Goal: Task Accomplishment & Management: Manage account settings

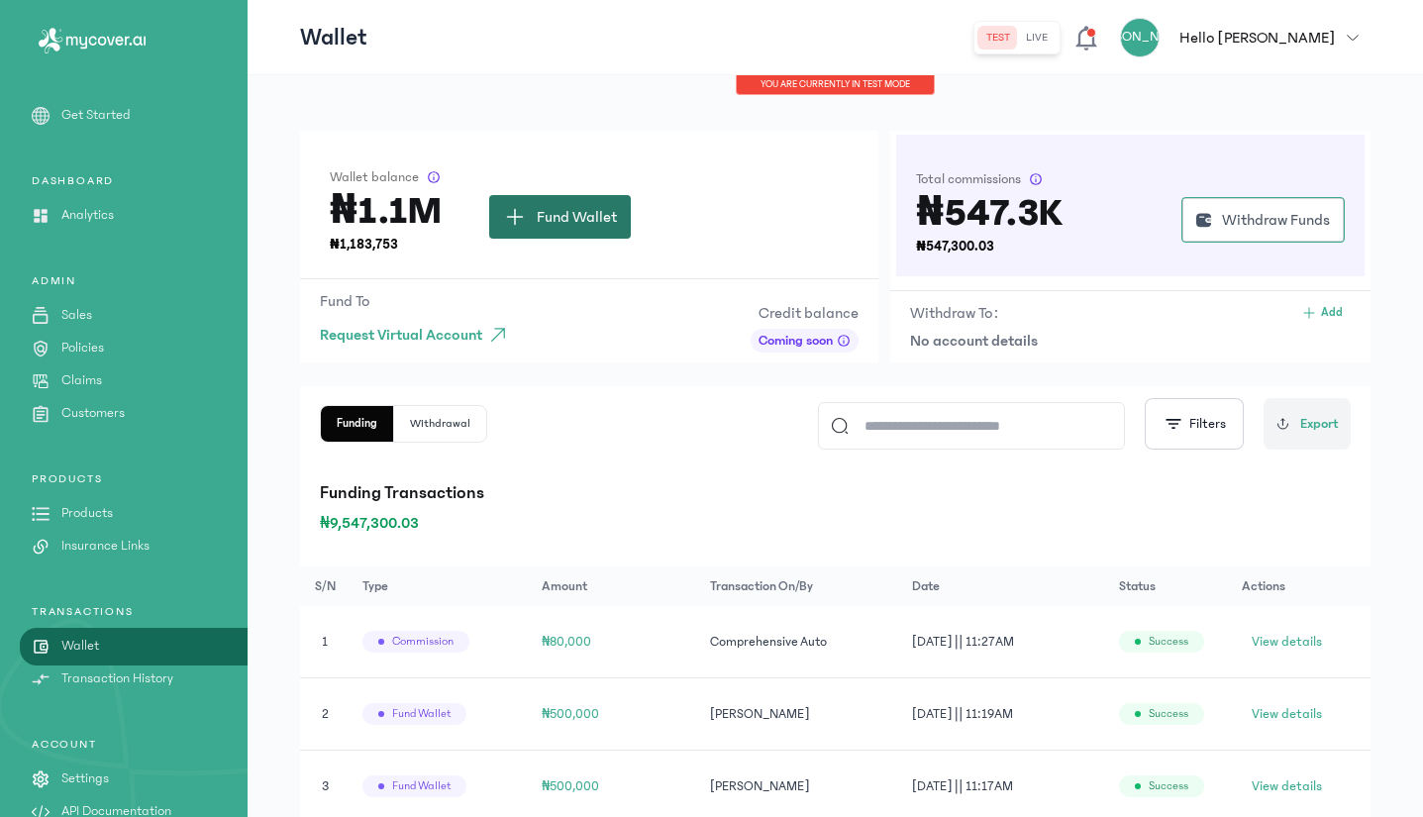
click at [576, 222] on span "Fund Wallet" at bounding box center [577, 217] width 80 height 24
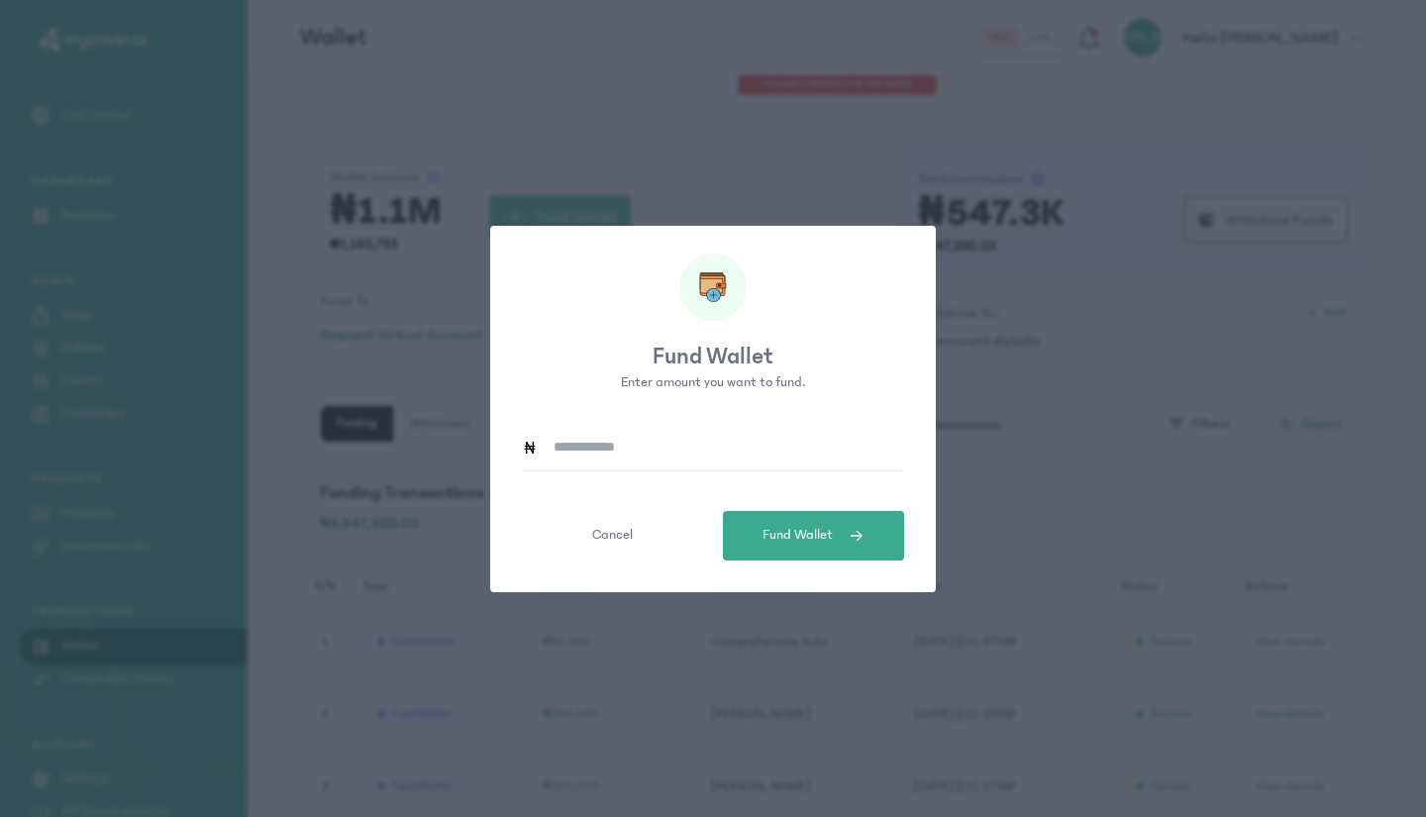
click at [634, 450] on input at bounding box center [721, 448] width 367 height 46
type input "*******"
click at [788, 537] on span "Fund Wallet" at bounding box center [798, 535] width 70 height 21
